Goal: Task Accomplishment & Management: Manage account settings

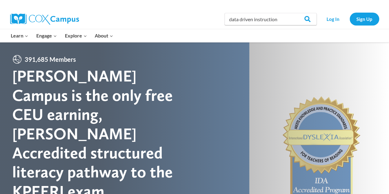
type input "data driven instruction"
click at [293, 13] on input "Search" at bounding box center [305, 19] width 24 height 12
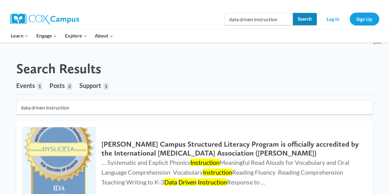
click at [294, 19] on input "Search" at bounding box center [305, 19] width 24 height 12
click at [55, 21] on img at bounding box center [44, 19] width 69 height 11
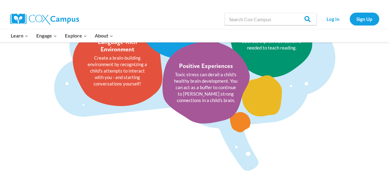
scroll to position [816, 0]
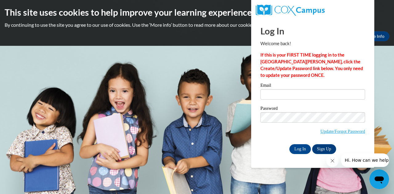
click at [302, 88] on label "Email" at bounding box center [312, 86] width 105 height 6
click at [302, 89] on input "Email" at bounding box center [312, 94] width 105 height 10
click at [298, 93] on input "Email" at bounding box center [312, 94] width 105 height 10
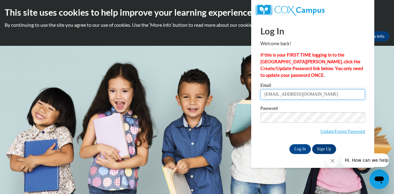
type input "[EMAIL_ADDRESS][DOMAIN_NAME]"
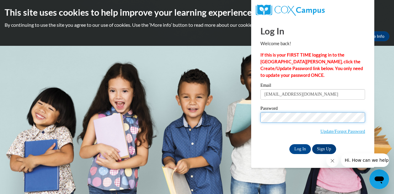
click at [289, 144] on input "Log In" at bounding box center [300, 149] width 22 height 10
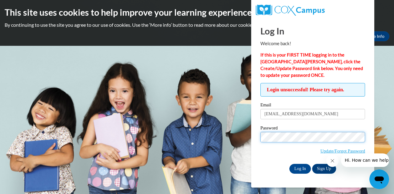
click at [289, 164] on input "Log In" at bounding box center [300, 169] width 22 height 10
